Goal: Task Accomplishment & Management: Use online tool/utility

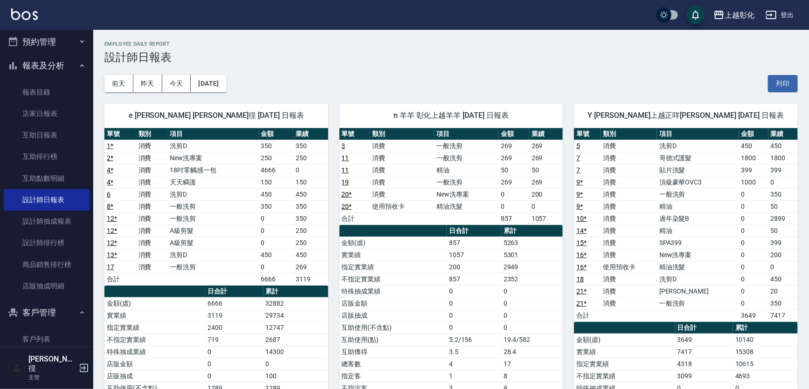
scroll to position [42, 0]
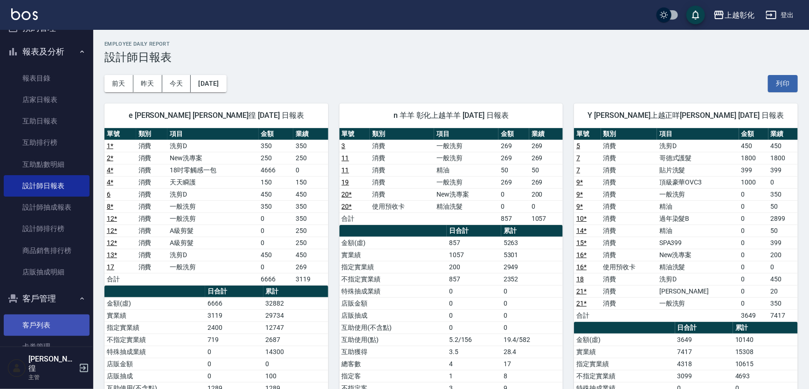
click at [51, 326] on link "客戶列表" at bounding box center [47, 325] width 86 height 21
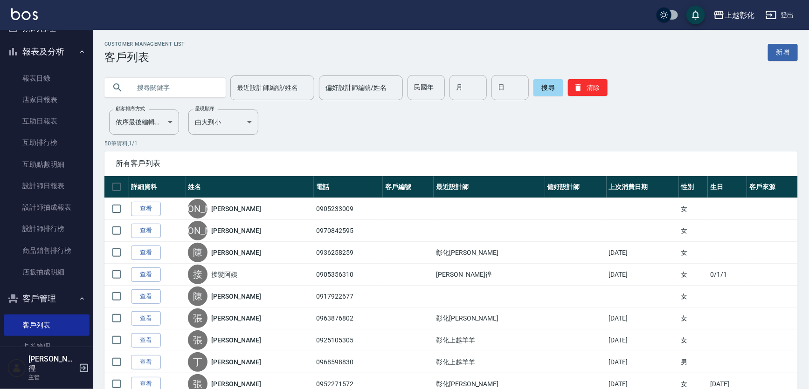
click at [183, 88] on input "text" at bounding box center [175, 87] width 88 height 25
type input "3"
type input "0937434006"
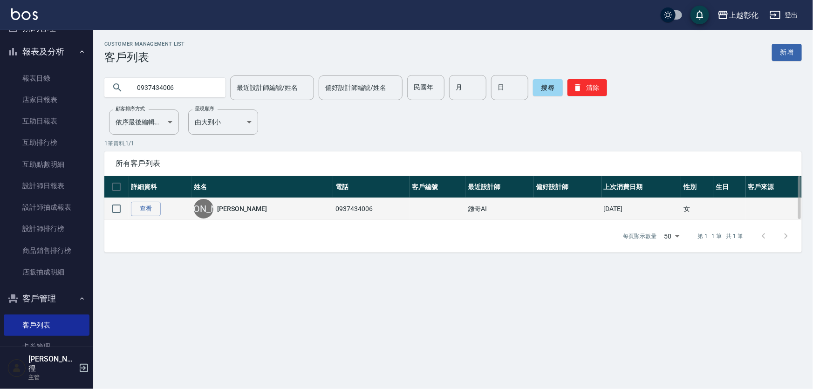
click at [241, 216] on div "[PERSON_NAME]" at bounding box center [262, 209] width 137 height 20
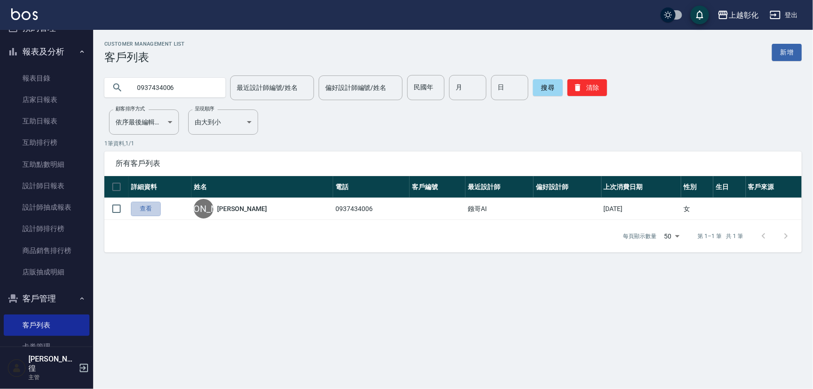
click at [155, 213] on link "查看" at bounding box center [146, 209] width 30 height 14
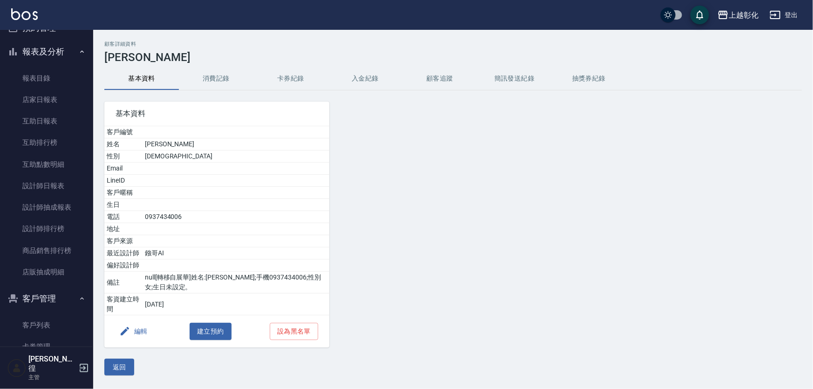
click at [379, 81] on button "入金紀錄" at bounding box center [365, 79] width 75 height 22
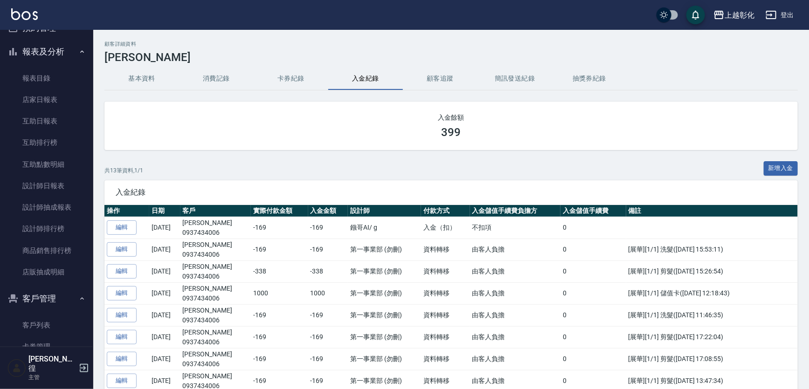
click at [793, 172] on button "新增入金" at bounding box center [781, 168] width 34 height 14
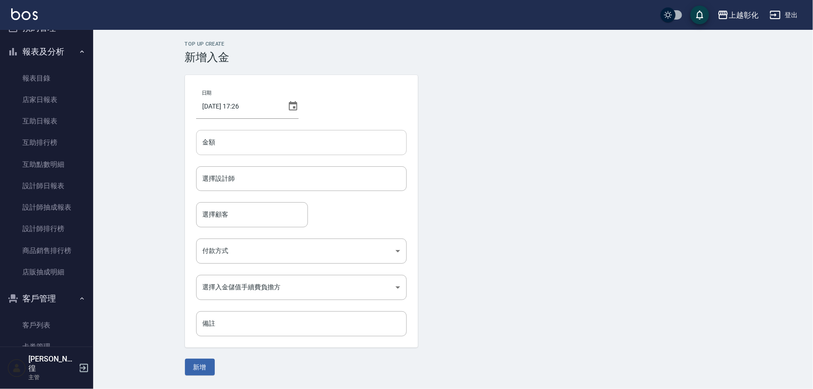
click at [249, 150] on input "金額" at bounding box center [301, 142] width 211 height 25
type input "-169"
click at [245, 179] on input "選擇設計師" at bounding box center [301, 179] width 202 height 16
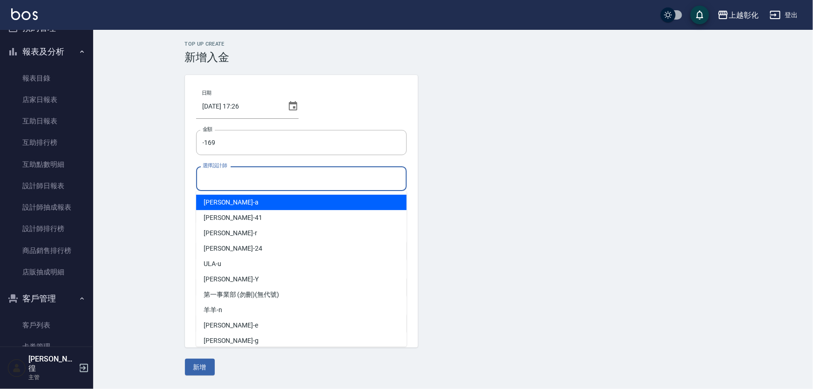
click at [237, 200] on div "[PERSON_NAME]" at bounding box center [301, 202] width 211 height 15
type input "[PERSON_NAME]"
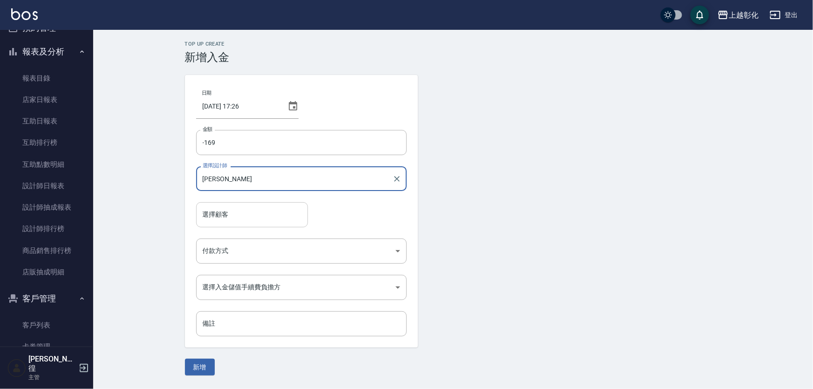
click at [238, 213] on input "選擇顧客" at bounding box center [251, 215] width 103 height 16
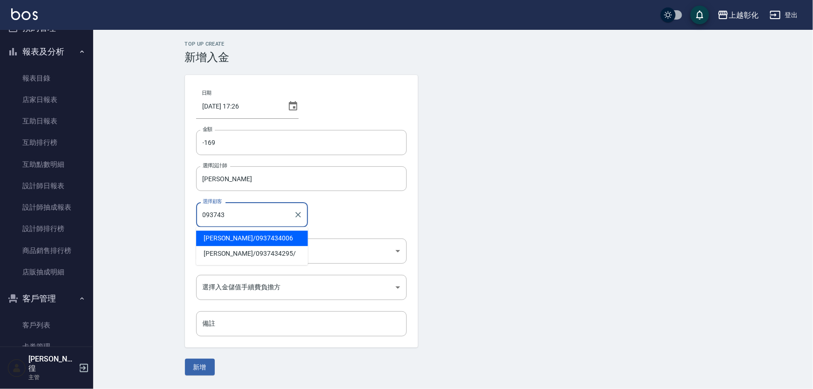
click at [258, 237] on span "[PERSON_NAME]/ 0937434006" at bounding box center [252, 238] width 112 height 15
type input "[PERSON_NAME]/0937434006"
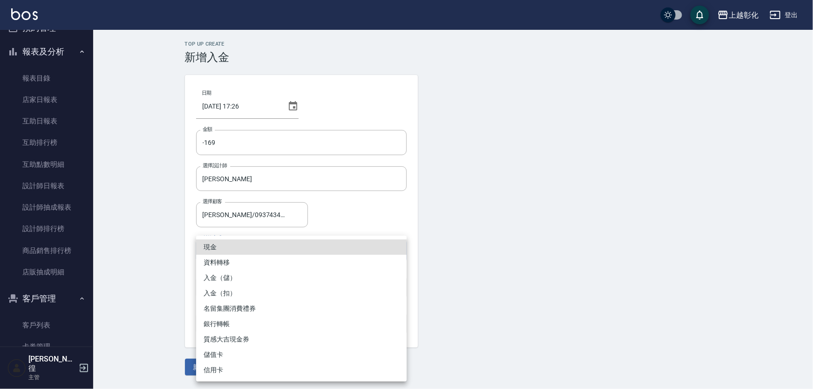
click at [252, 248] on body "上越彰化 登出 櫃檯作業 打帳單 帳單列表 現金收支登錄 材料自購登錄 每日結帳 排班表 現場電腦打卡 預約管理 預約管理 單日預約紀錄 單週預約紀錄 報表及…" at bounding box center [406, 194] width 813 height 389
click at [238, 294] on li "入金（扣）" at bounding box center [301, 293] width 211 height 15
type input "入金（扣）"
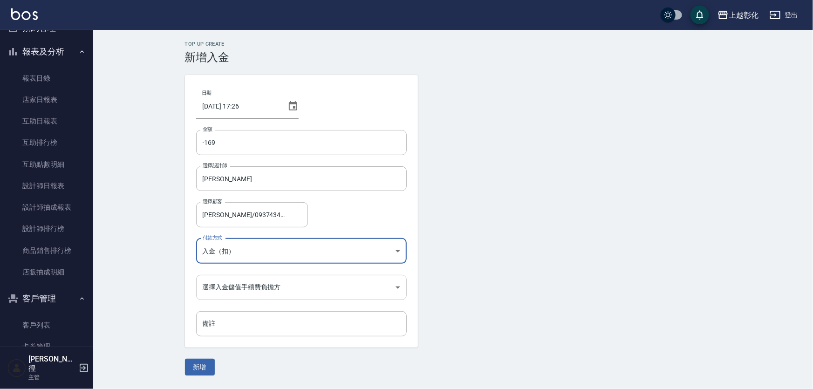
click at [218, 281] on body "上越彰化 登出 櫃檯作業 打帳單 帳單列表 現金收支登錄 材料自購登錄 每日結帳 排班表 現場電腦打卡 預約管理 預約管理 單日預約紀錄 單週預約紀錄 報表及…" at bounding box center [406, 194] width 813 height 389
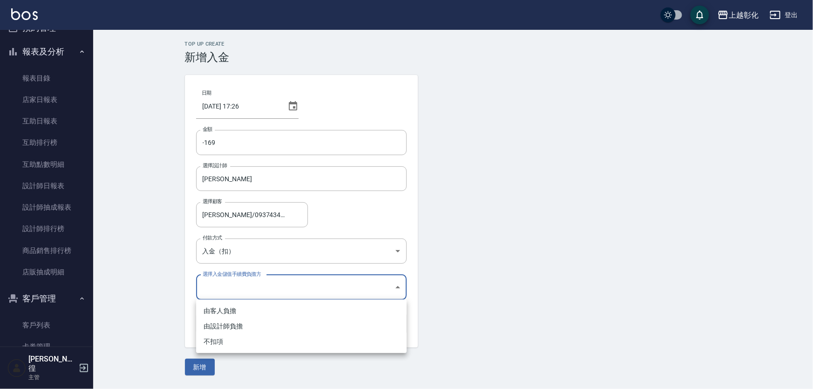
click at [225, 344] on li "不扣項" at bounding box center [301, 341] width 211 height 15
type input "WITHOUTHANDLINGFEE"
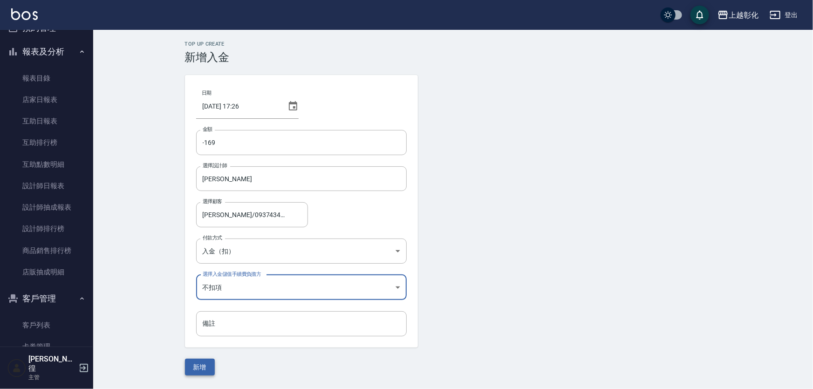
click at [205, 369] on button "新增" at bounding box center [200, 367] width 30 height 17
